Goal: Understand process/instructions

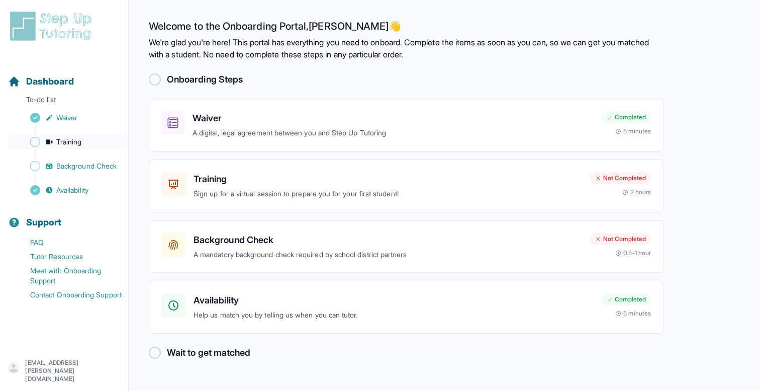
click at [68, 138] on span "Training" at bounding box center [69, 142] width 26 height 10
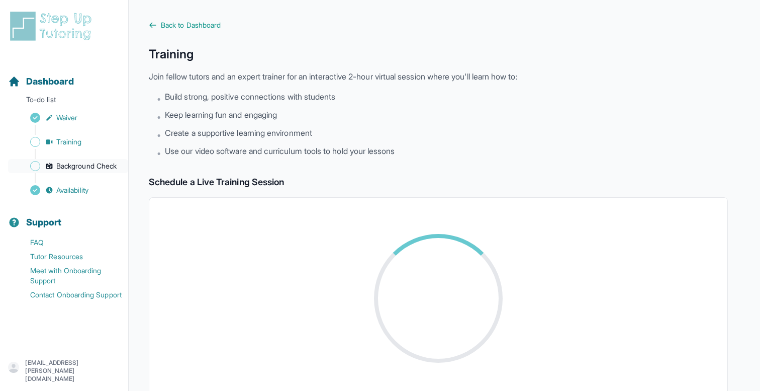
click at [75, 167] on span "Background Check" at bounding box center [86, 166] width 60 height 10
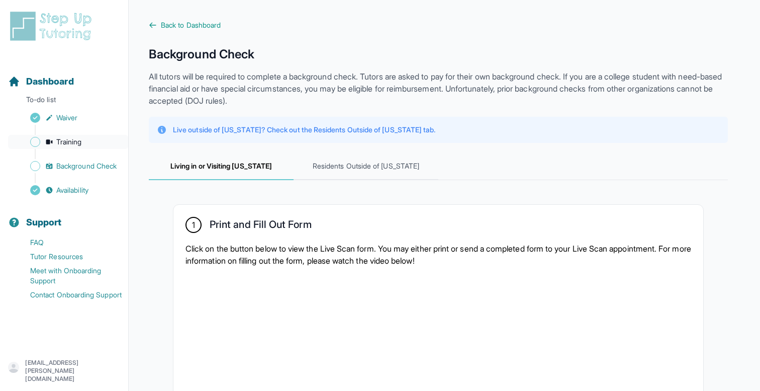
click at [75, 143] on span "Training" at bounding box center [69, 142] width 26 height 10
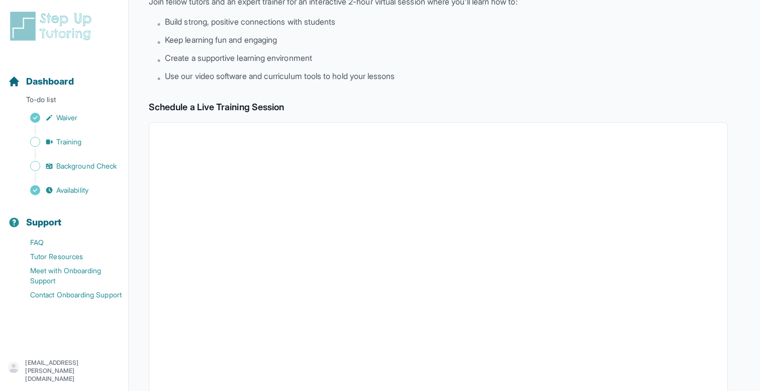
scroll to position [91, 0]
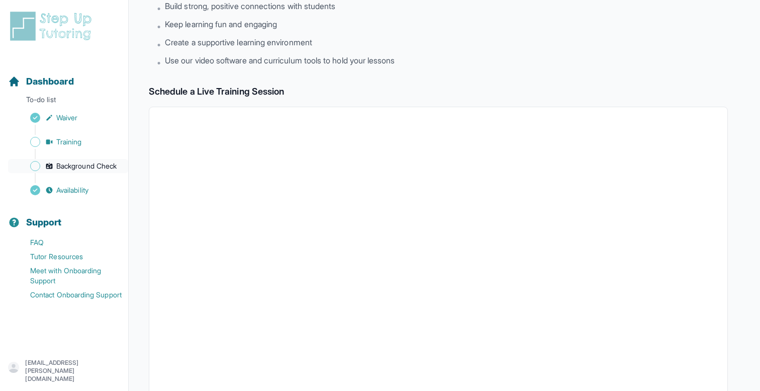
click at [92, 170] on span "Background Check" at bounding box center [86, 166] width 60 height 10
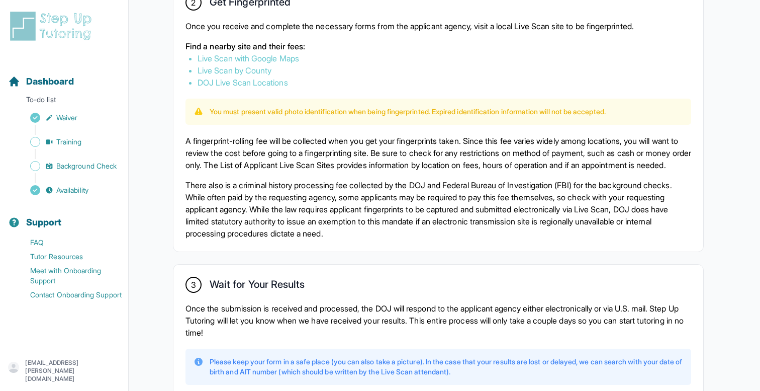
scroll to position [459, 0]
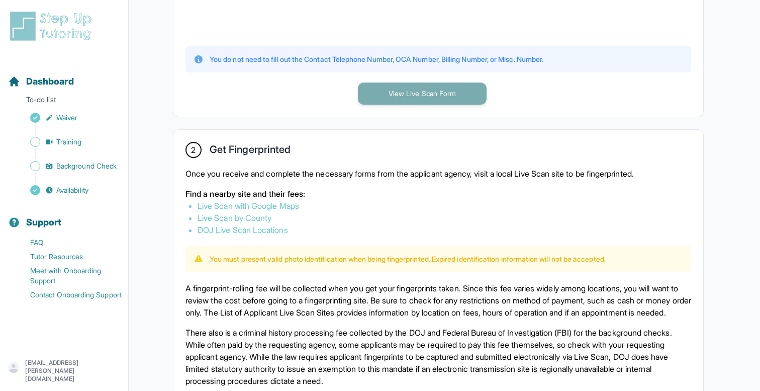
click at [374, 93] on button "View Live Scan Form" at bounding box center [422, 93] width 129 height 22
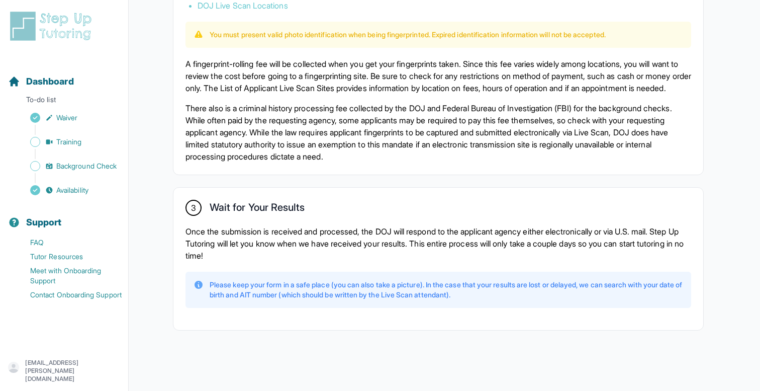
scroll to position [694, 0]
click at [350, 295] on p "Please keep your form in a safe place (you can also take a picture). In the cas…" at bounding box center [447, 290] width 474 height 20
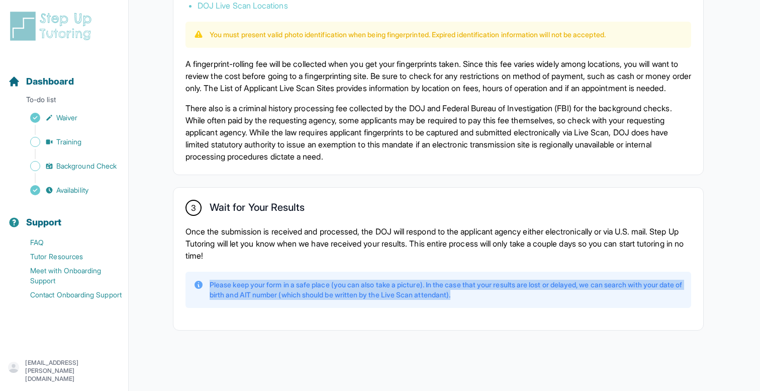
click at [350, 295] on p "Please keep your form in a safe place (you can also take a picture). In the cas…" at bounding box center [447, 290] width 474 height 20
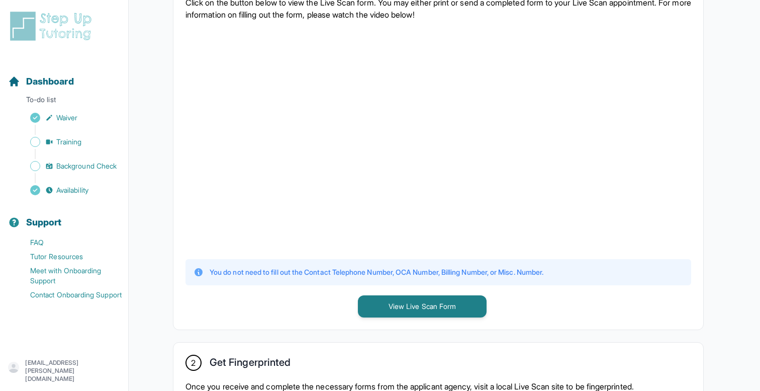
scroll to position [0, 0]
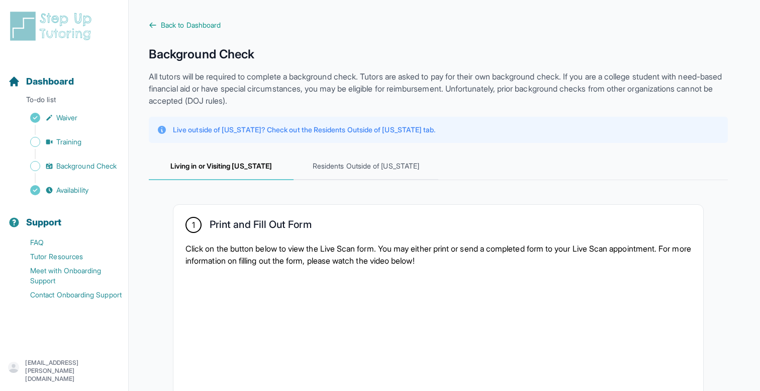
click at [290, 133] on p "Live outside of [US_STATE]? Check out the Residents Outside of [US_STATE] tab." at bounding box center [304, 130] width 262 height 10
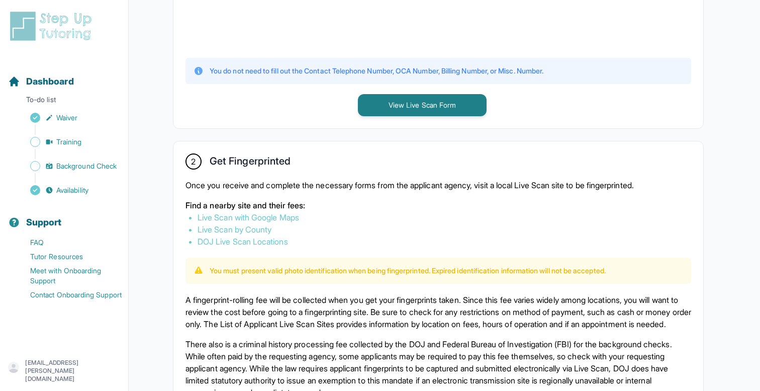
scroll to position [447, 0]
click at [266, 241] on link "DOJ Live Scan Locations" at bounding box center [243, 241] width 91 height 10
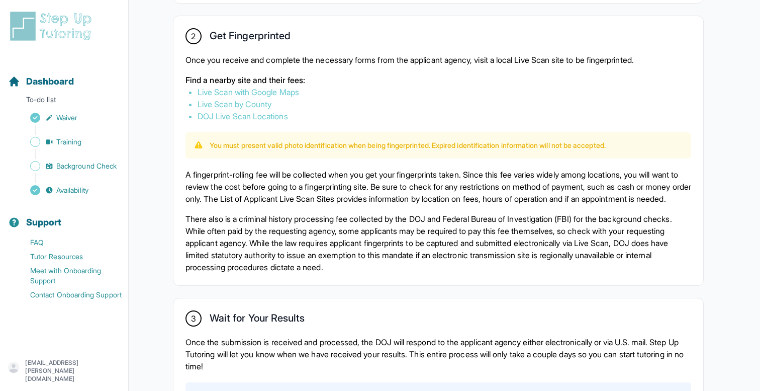
scroll to position [480, 0]
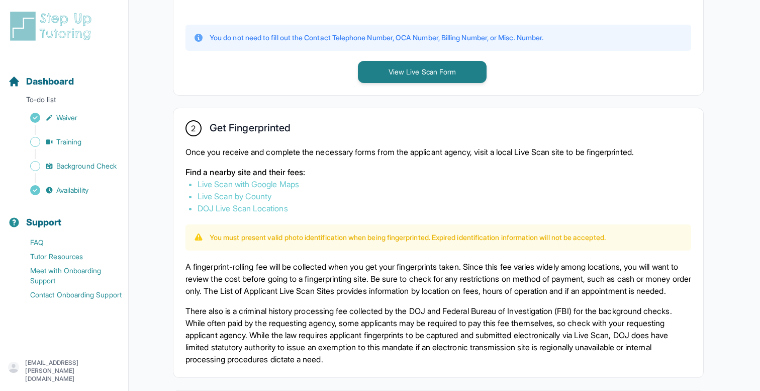
click at [240, 179] on link "Live Scan with Google Maps" at bounding box center [249, 184] width 102 height 10
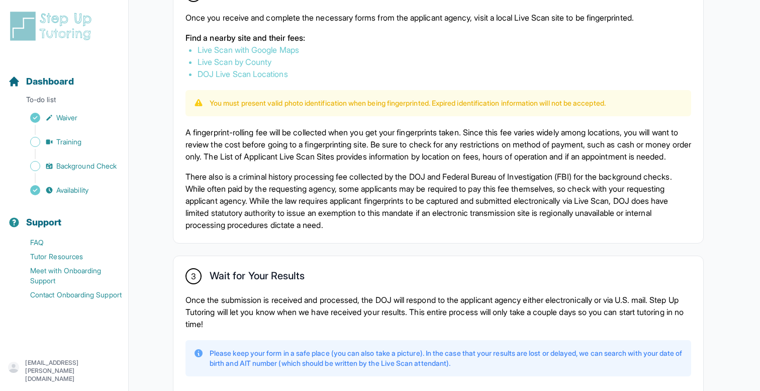
scroll to position [626, 0]
